Goal: Navigation & Orientation: Understand site structure

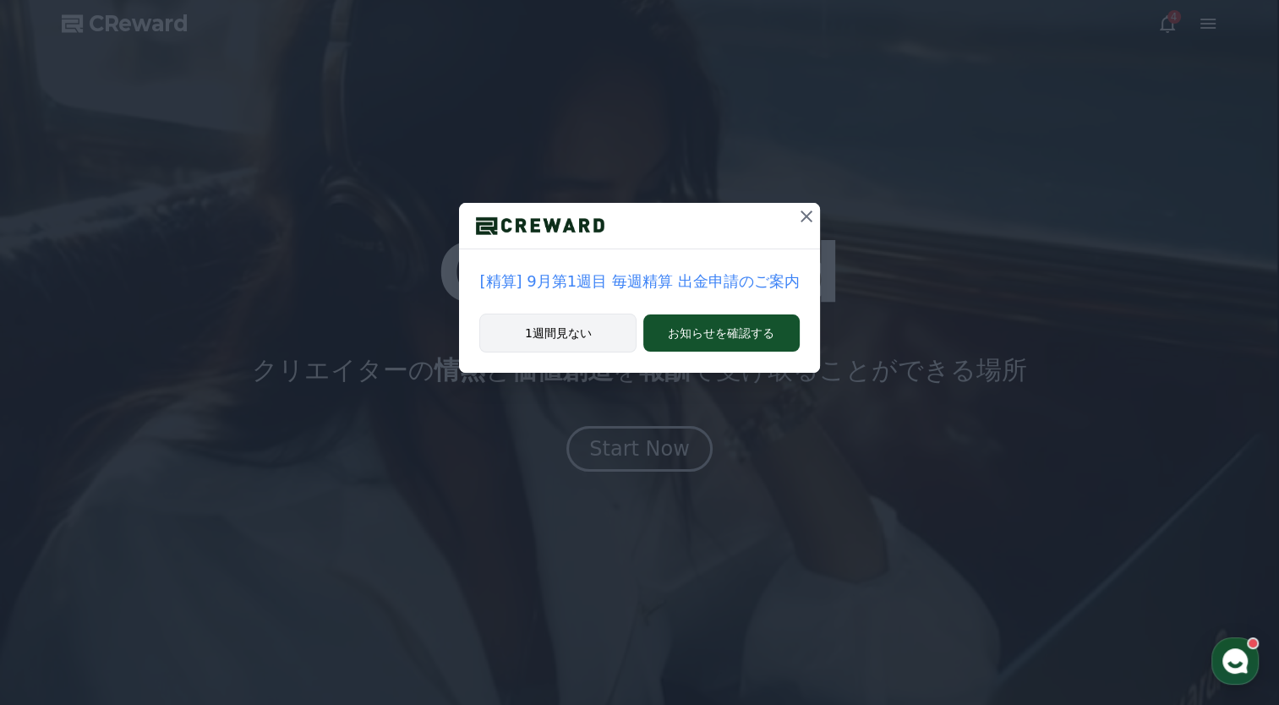
click at [588, 344] on button "1週間見ない" at bounding box center [557, 333] width 157 height 39
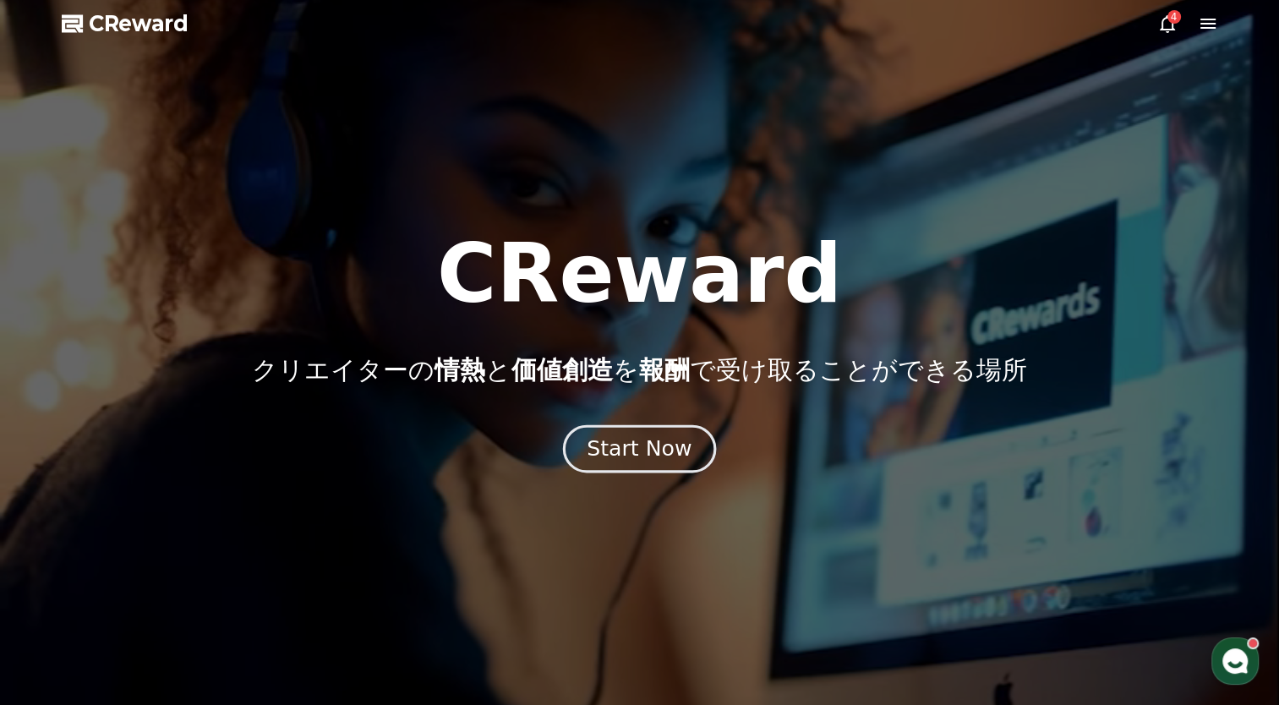
click at [633, 451] on div "Start Now" at bounding box center [639, 449] width 105 height 29
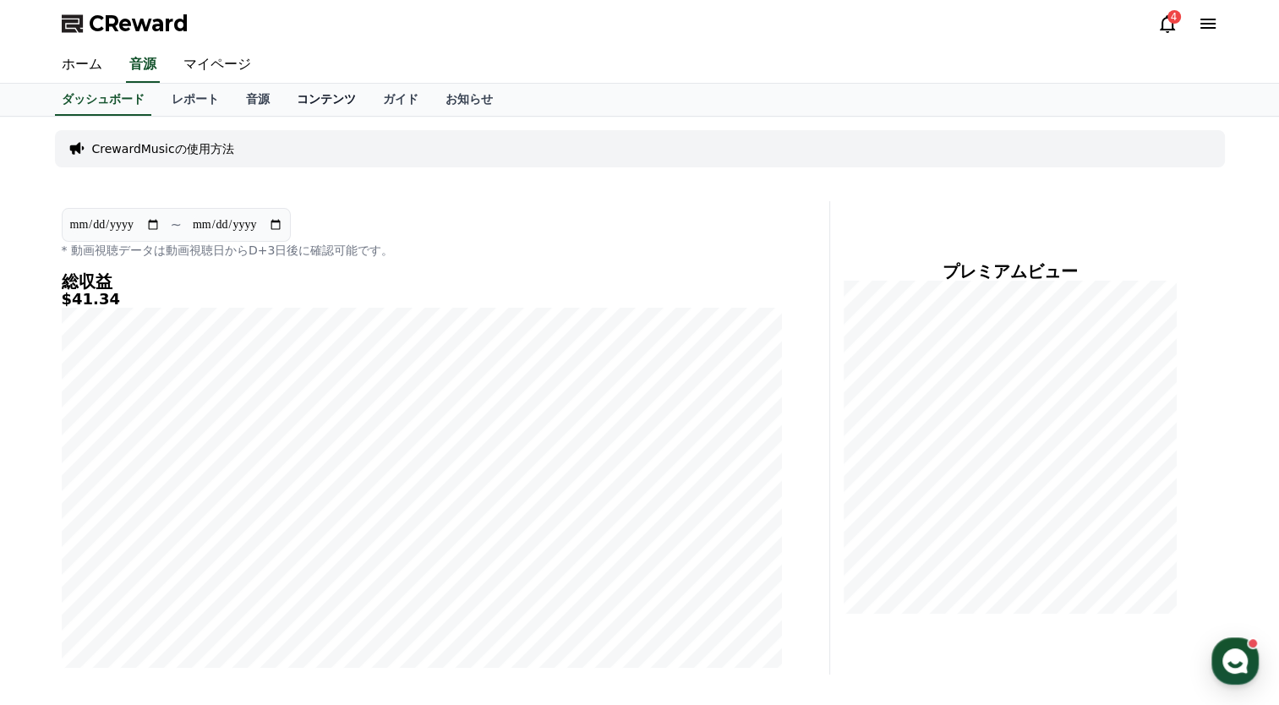
click at [283, 93] on link "コンテンツ" at bounding box center [326, 100] width 86 height 32
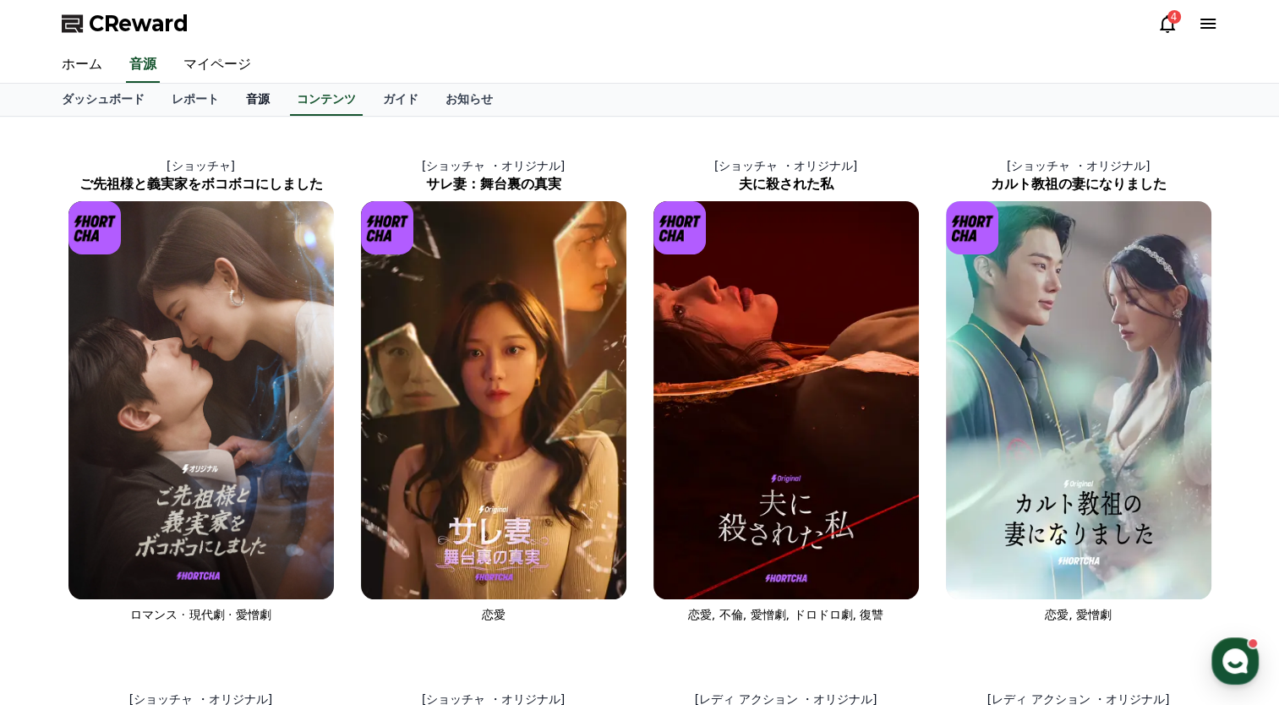
click at [232, 99] on link "音源" at bounding box center [257, 100] width 51 height 32
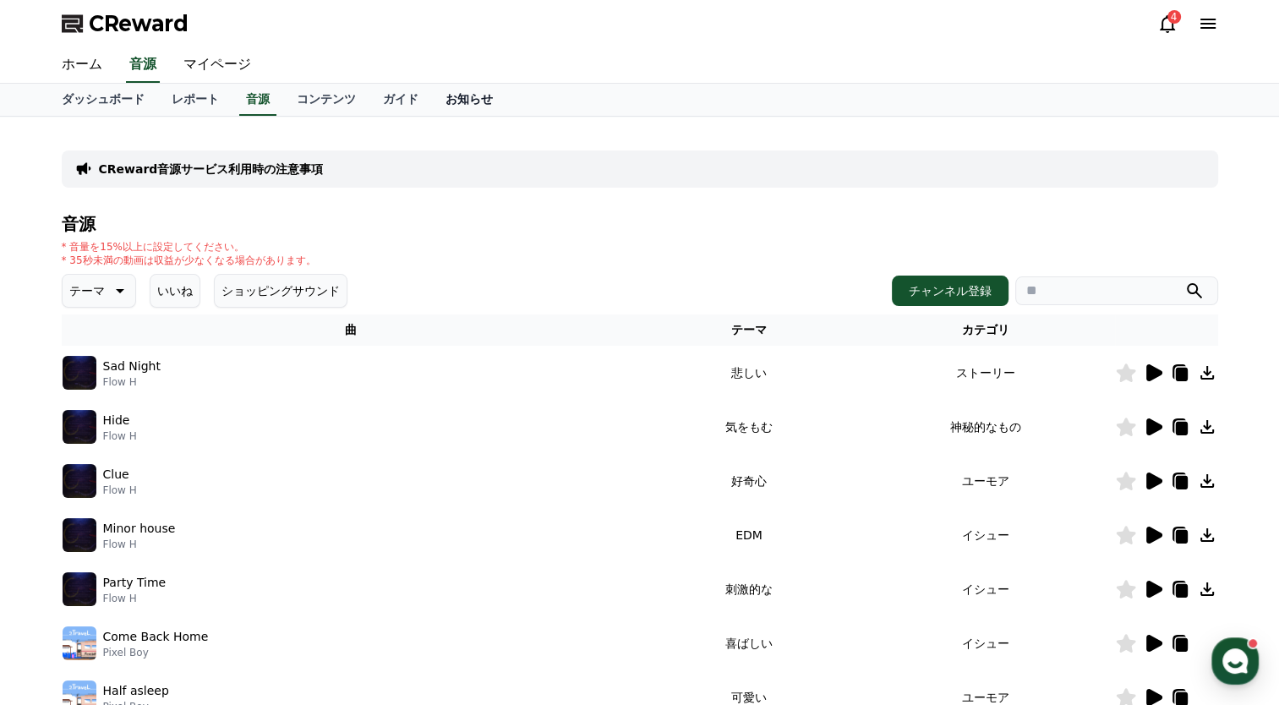
click at [432, 100] on link "お知らせ" at bounding box center [469, 100] width 74 height 32
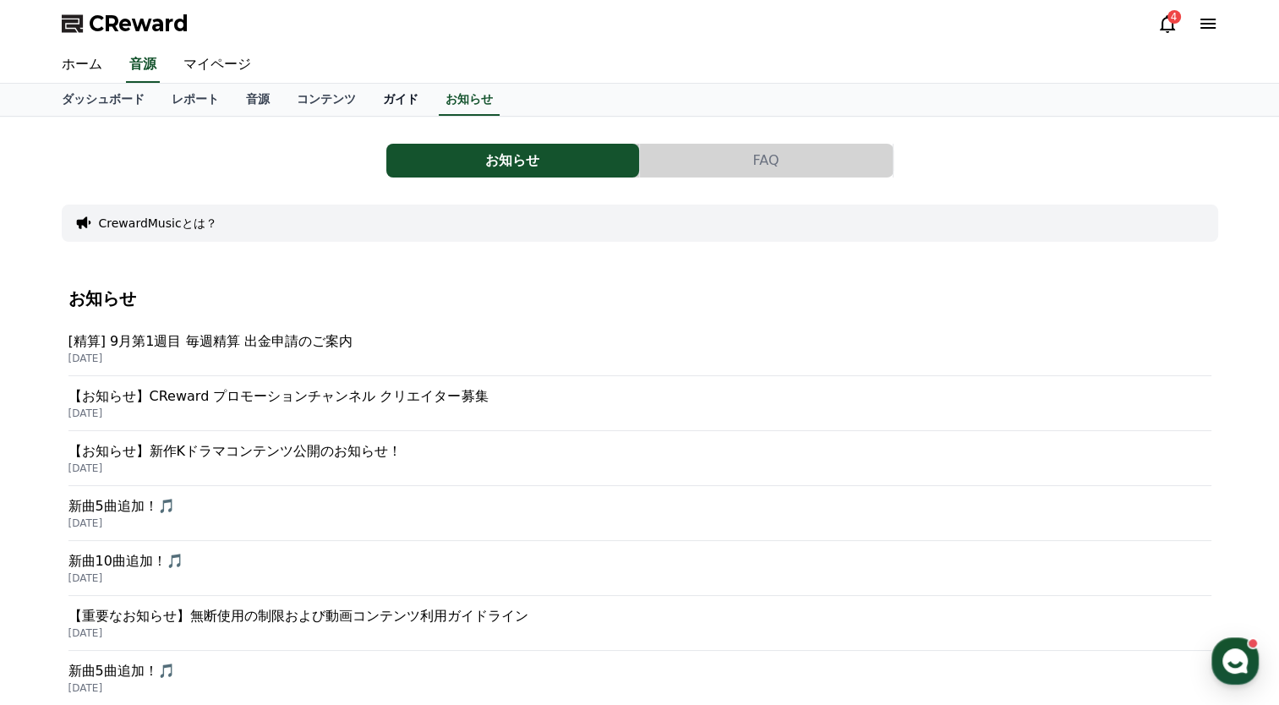
click at [369, 106] on link "ガイド" at bounding box center [400, 100] width 63 height 32
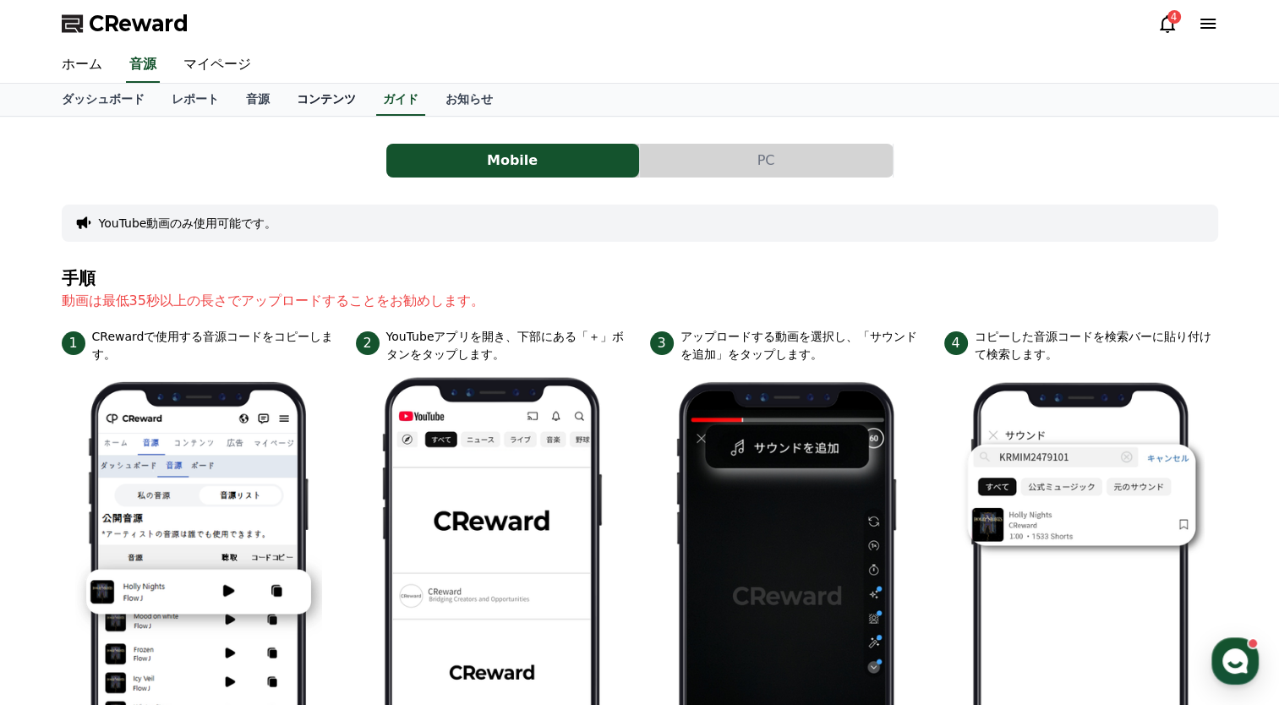
click at [303, 107] on link "コンテンツ" at bounding box center [326, 100] width 86 height 32
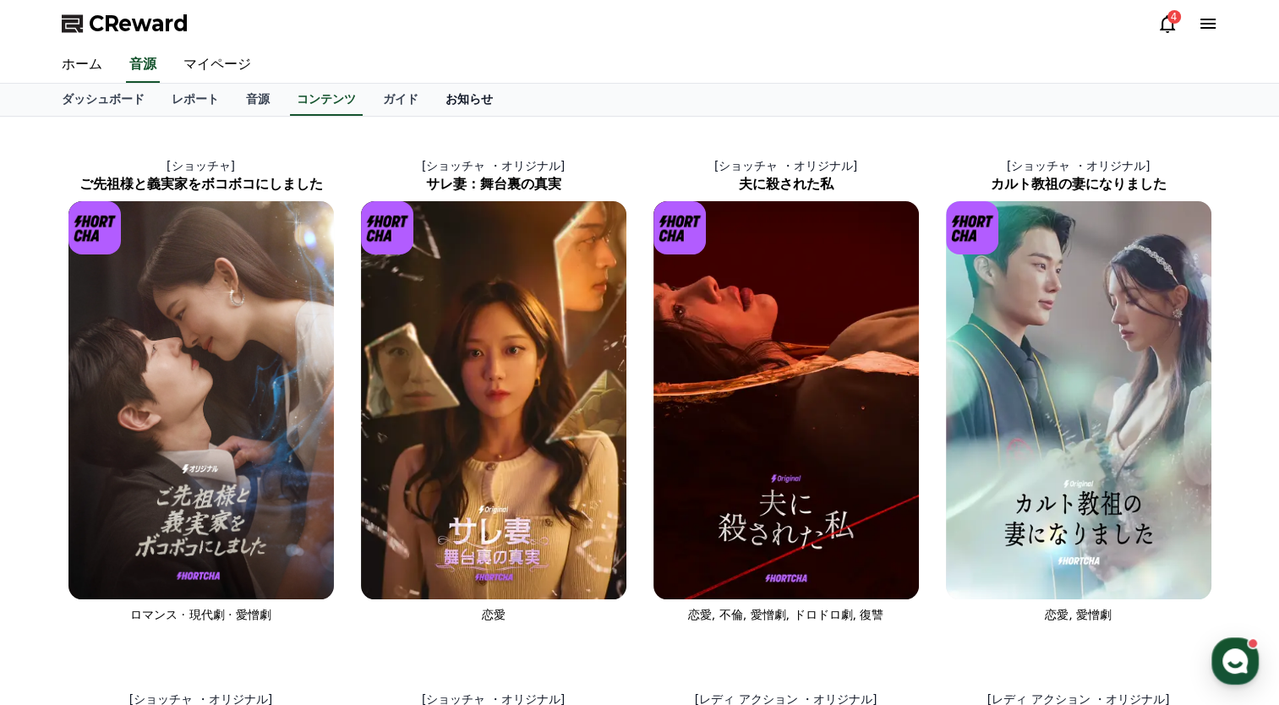
click at [432, 109] on link "お知らせ" at bounding box center [469, 100] width 74 height 32
